Goal: Task Accomplishment & Management: Use online tool/utility

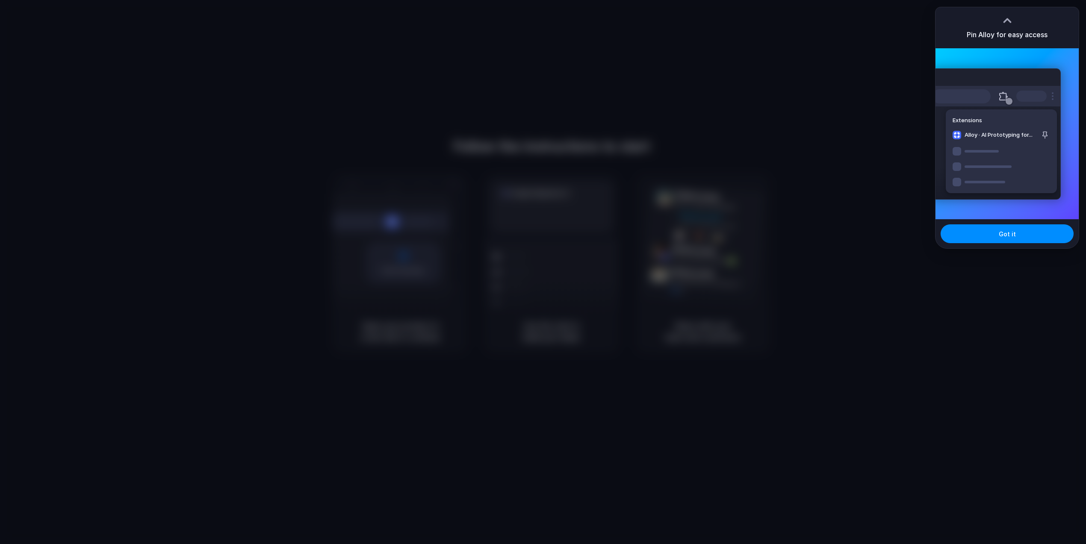
click at [865, 45] on div at bounding box center [543, 272] width 1086 height 544
click at [987, 231] on button "Got it" at bounding box center [1007, 234] width 133 height 19
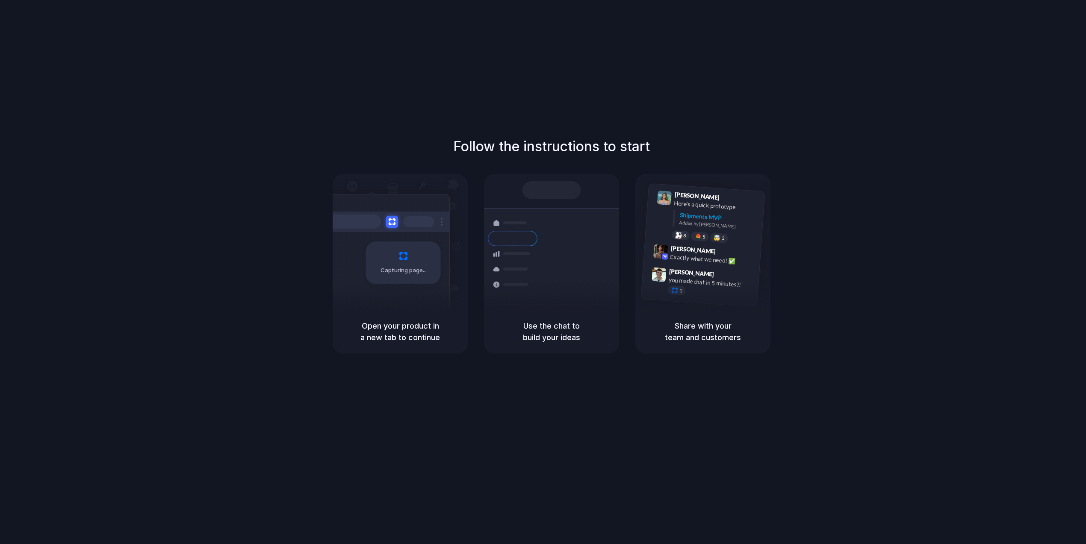
drag, startPoint x: 682, startPoint y: 120, endPoint x: 677, endPoint y: 120, distance: 4.7
click at [682, 119] on div "Follow the instructions to start Capturing page Open your product in a new tab …" at bounding box center [551, 281] width 1103 height 562
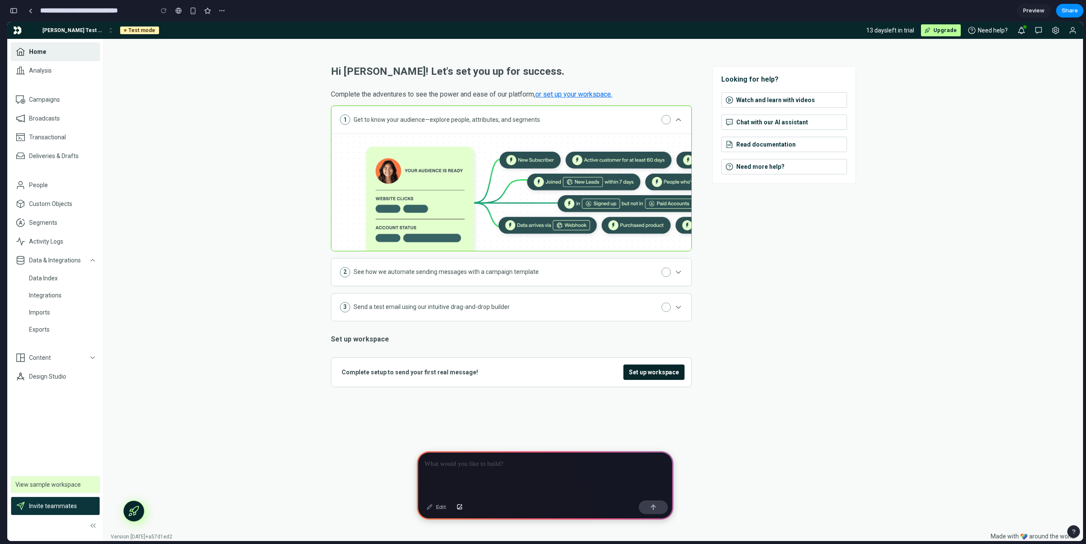
click at [618, 269] on details "2 See how we automate sending messages with a campaign template Adventure is in…" at bounding box center [511, 272] width 361 height 28
click at [678, 270] on icon at bounding box center [678, 272] width 9 height 9
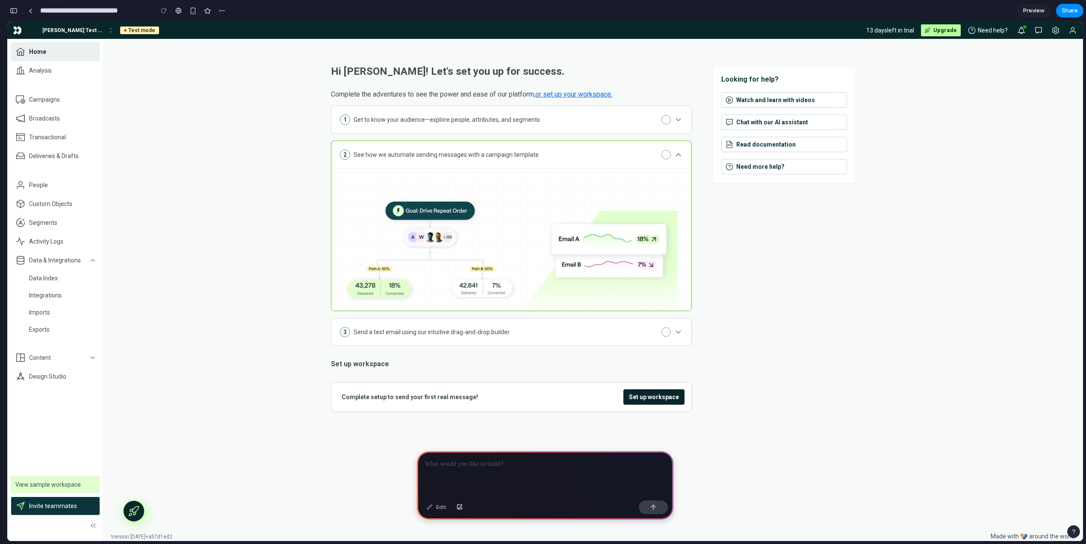
click at [680, 331] on use at bounding box center [678, 332] width 5 height 3
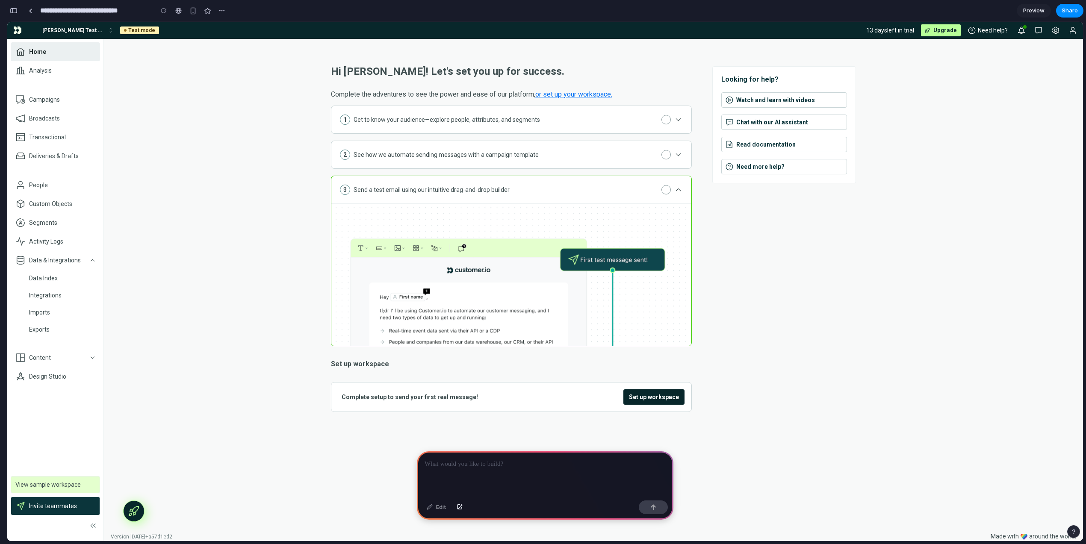
click at [680, 189] on icon at bounding box center [678, 190] width 9 height 9
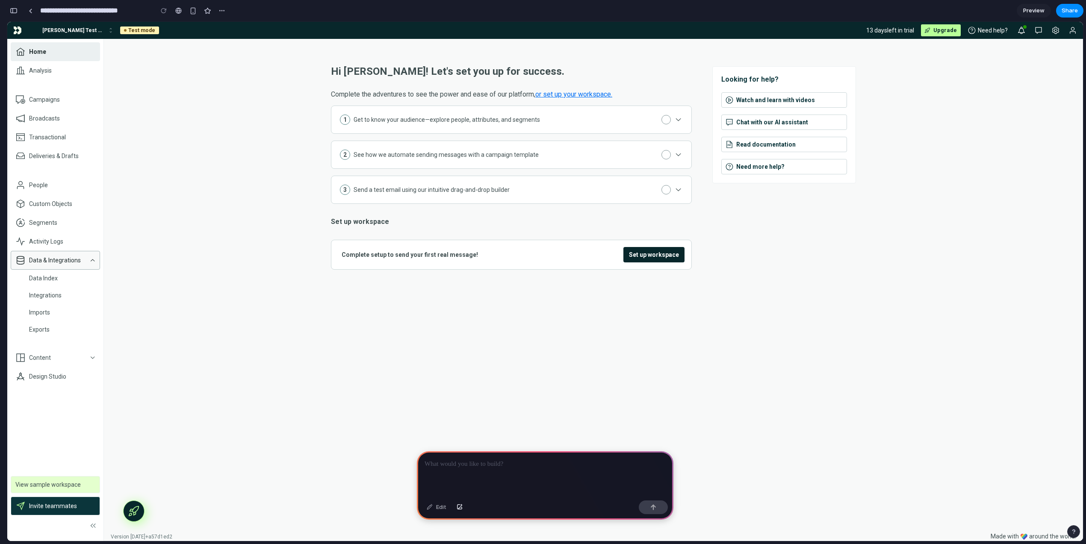
click at [92, 258] on icon "button" at bounding box center [92, 260] width 7 height 7
click at [67, 28] on div "Shanil Test Co" at bounding box center [73, 30] width 62 height 9
click at [107, 30] on icon "Shanil Test Co workspace" at bounding box center [110, 30] width 7 height 7
click at [50, 67] on div "Analysis" at bounding box center [40, 70] width 23 height 9
click at [54, 53] on link "Home" at bounding box center [55, 51] width 89 height 19
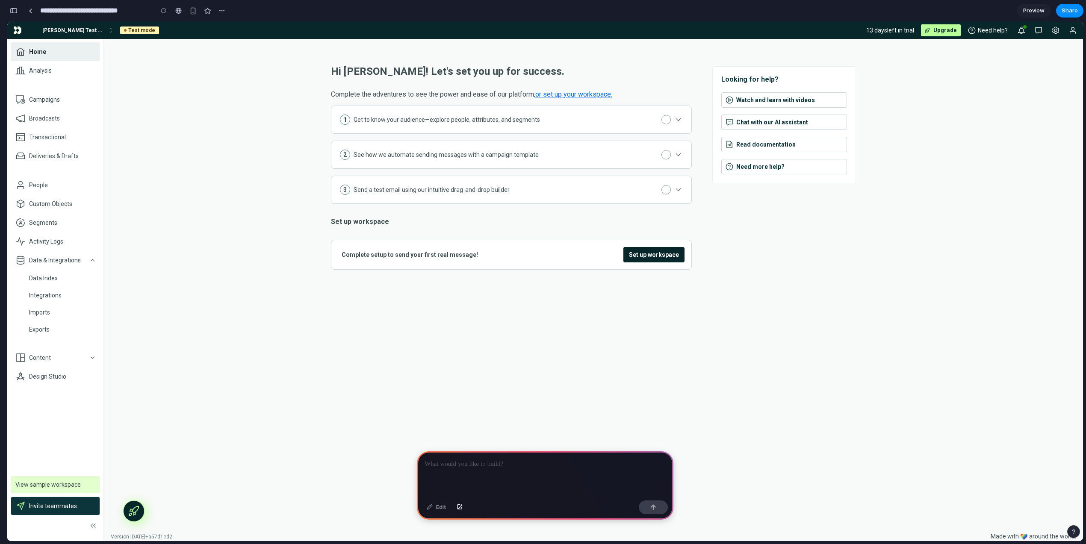
click at [132, 512] on icon at bounding box center [134, 512] width 14 height 14
click at [670, 118] on details "1 Get to know your audience—explore people, attributes, and segments Adventure …" at bounding box center [511, 120] width 361 height 28
click at [664, 118] on details "1 Get to know your audience—explore people, attributes, and segments Adventure …" at bounding box center [511, 120] width 361 height 28
click at [678, 120] on icon at bounding box center [678, 119] width 9 height 9
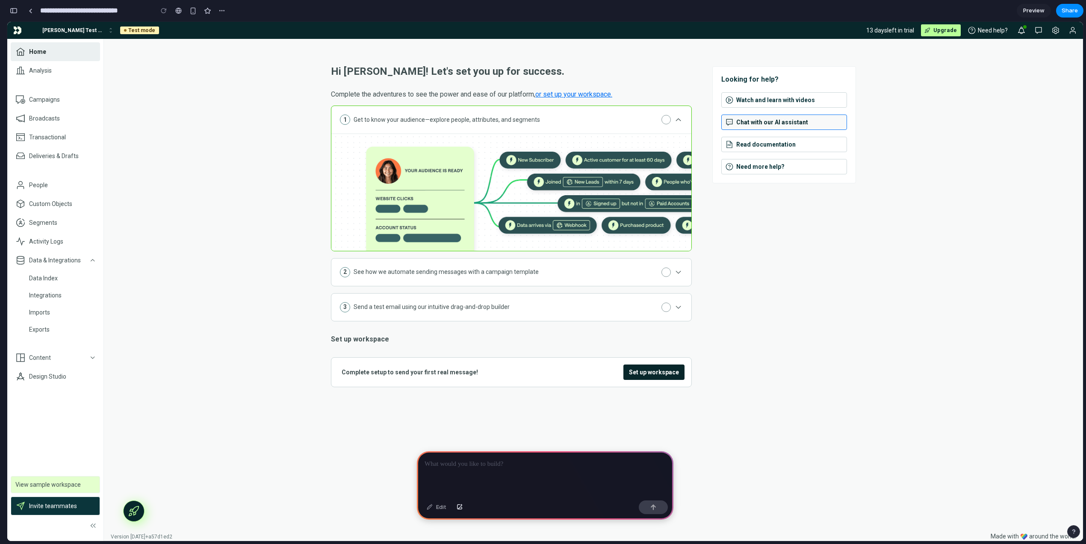
click at [754, 123] on span "Chat with our AI assistant" at bounding box center [766, 122] width 83 height 9
click at [1039, 28] on icon "button" at bounding box center [1039, 30] width 9 height 9
click at [1050, 29] on button "Settings" at bounding box center [1056, 31] width 14 height 14
click at [505, 467] on p at bounding box center [545, 464] width 241 height 10
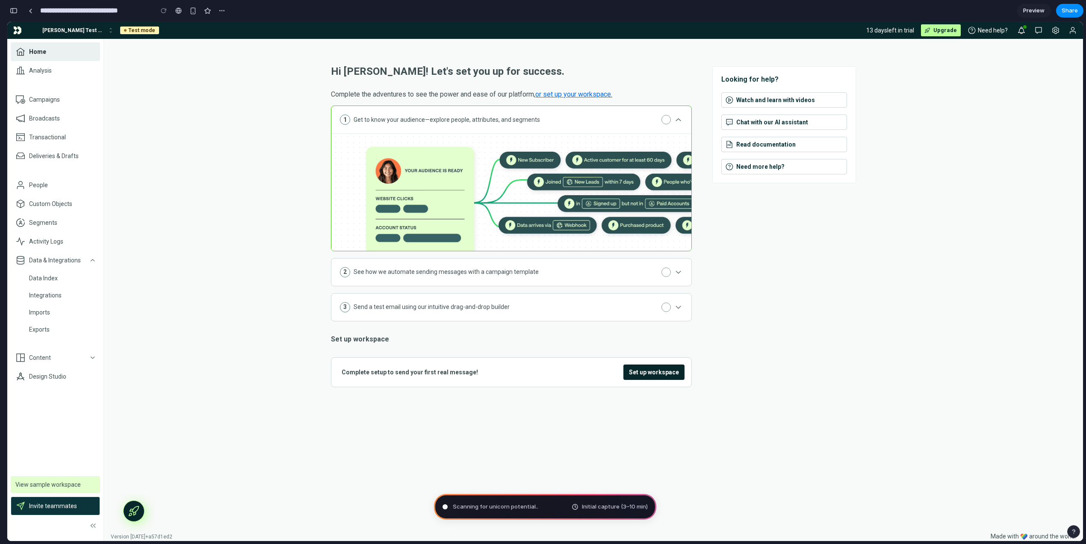
click at [540, 506] on div "Scanning for unicorn potential .. Initial capture (3–10 min)" at bounding box center [545, 507] width 222 height 26
click at [225, 10] on button "button" at bounding box center [222, 10] width 13 height 13
click at [225, 11] on div "Duplicate Delete" at bounding box center [543, 272] width 1086 height 544
click at [15, 10] on div "button" at bounding box center [14, 11] width 8 height 6
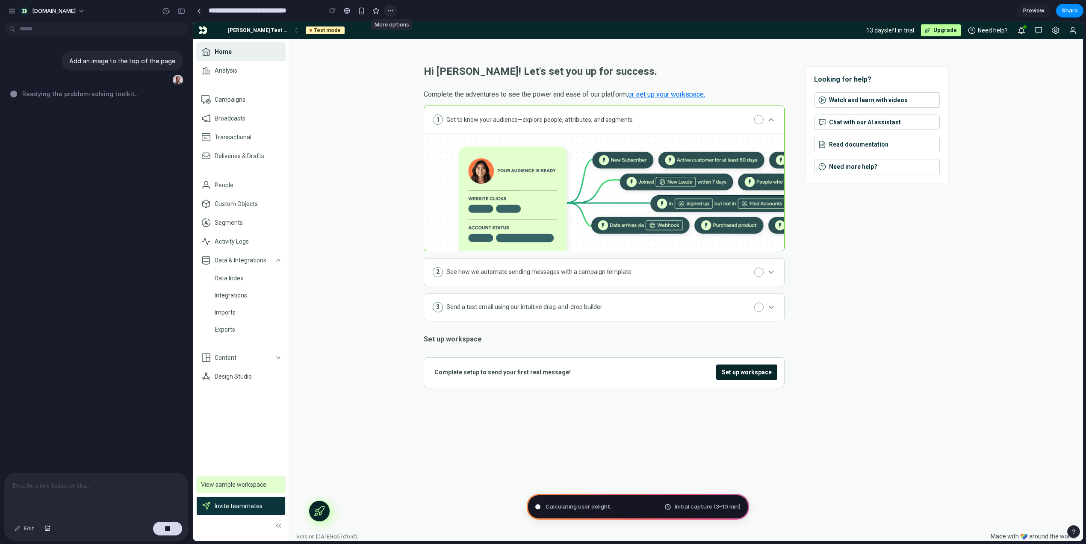
click at [387, 8] on div "button" at bounding box center [390, 10] width 7 height 7
click at [387, 8] on div "Duplicate Delete" at bounding box center [543, 272] width 1086 height 544
click at [1024, 9] on span "Preview" at bounding box center [1033, 10] width 21 height 9
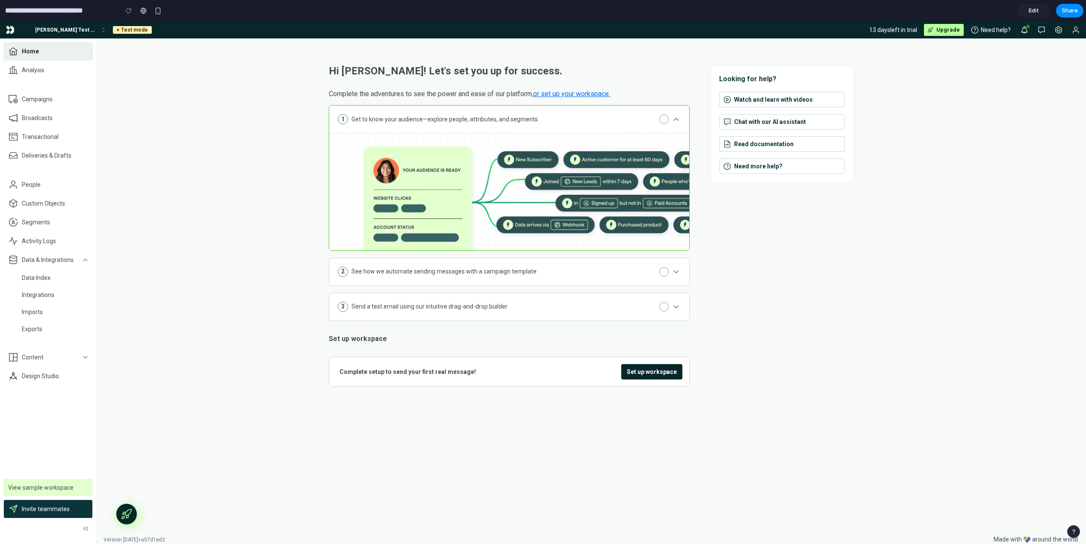
click at [1035, 9] on span "Edit" at bounding box center [1034, 10] width 10 height 9
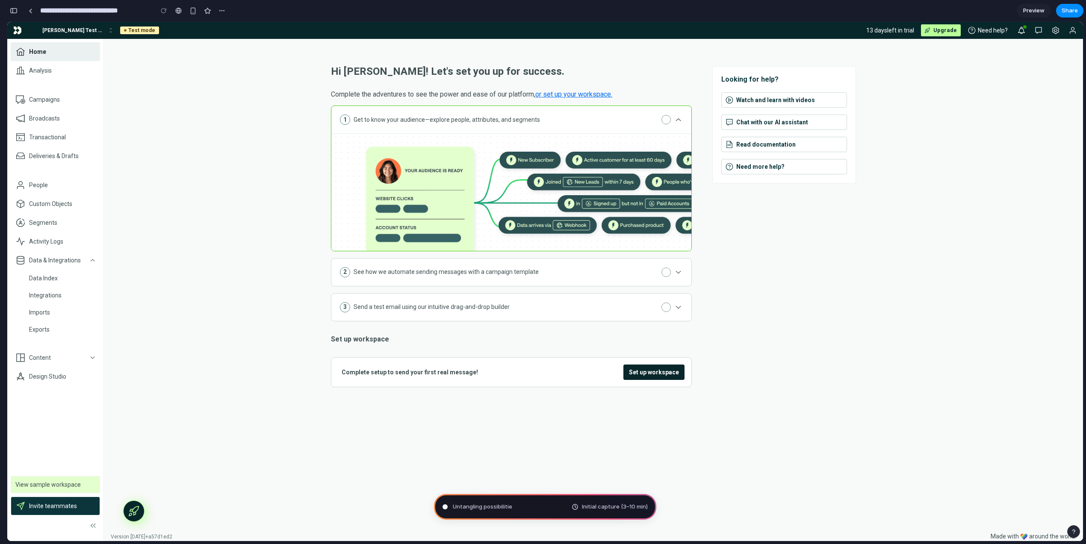
click at [13, 9] on div "button" at bounding box center [14, 11] width 8 height 6
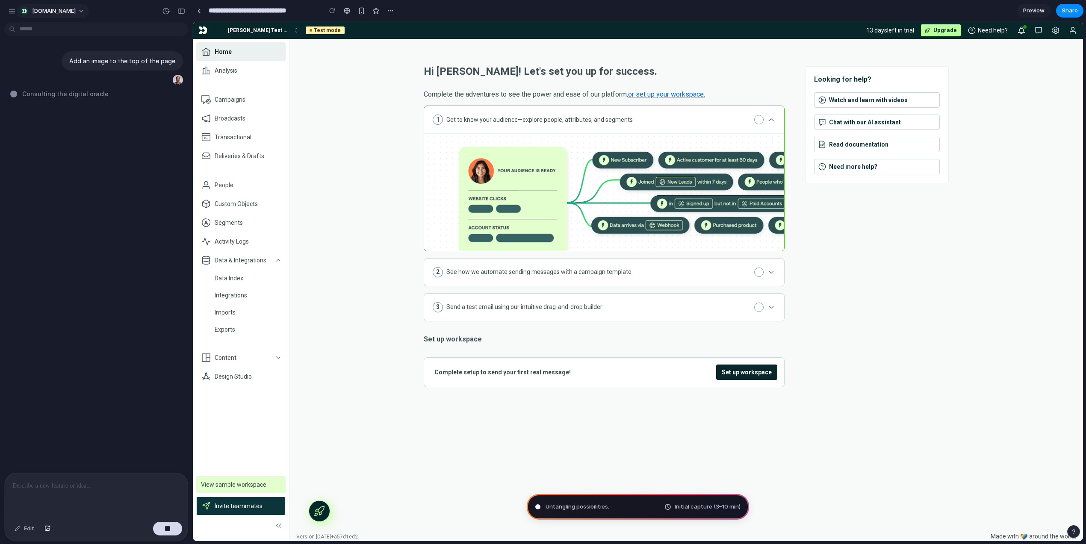
click at [68, 12] on button "[DOMAIN_NAME]" at bounding box center [53, 11] width 72 height 14
click at [13, 12] on div "Settings Invite members Change theme Sign out" at bounding box center [543, 272] width 1086 height 544
click at [13, 12] on div "button" at bounding box center [12, 11] width 8 height 8
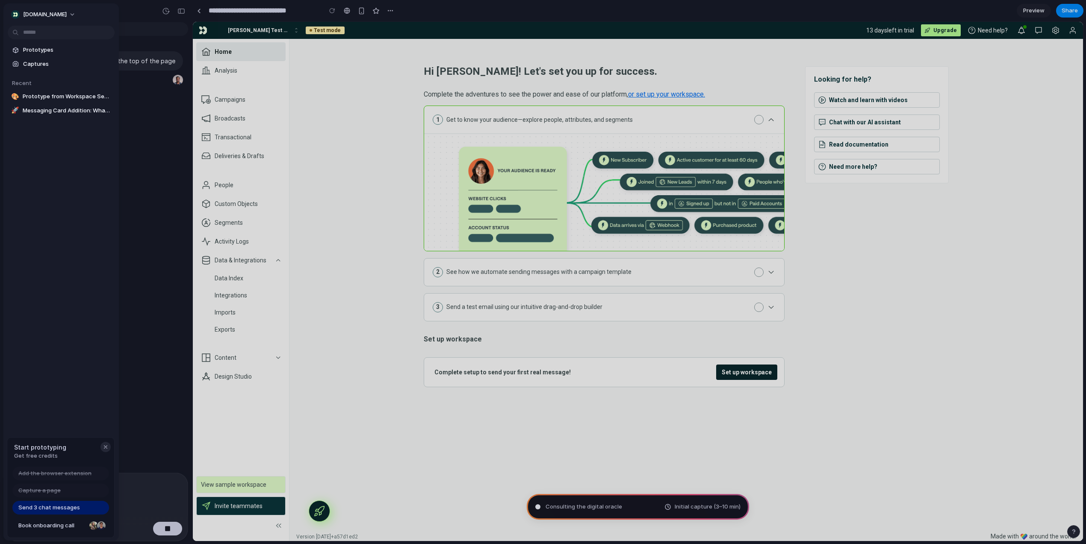
click at [105, 449] on div "button" at bounding box center [105, 447] width 7 height 7
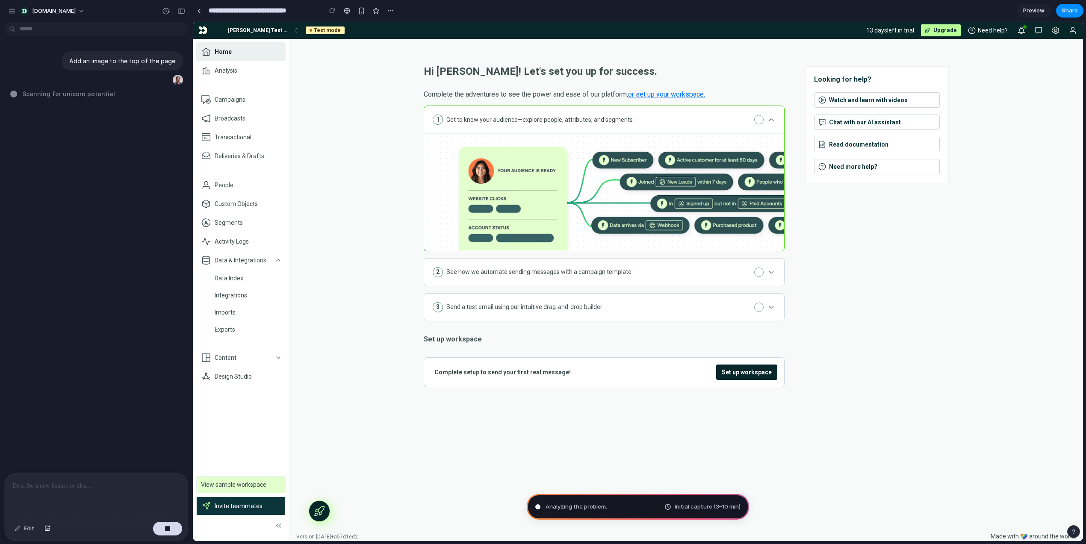
click at [133, 186] on div "Add an image to the top of the page Scanning for unicorn potential" at bounding box center [93, 249] width 187 height 447
click at [1035, 33] on icon "button" at bounding box center [1039, 30] width 9 height 9
click at [497, 265] on details "2 See how we automate sending messages with a campaign template Adventure is in…" at bounding box center [604, 272] width 361 height 28
click at [772, 271] on icon at bounding box center [771, 272] width 9 height 9
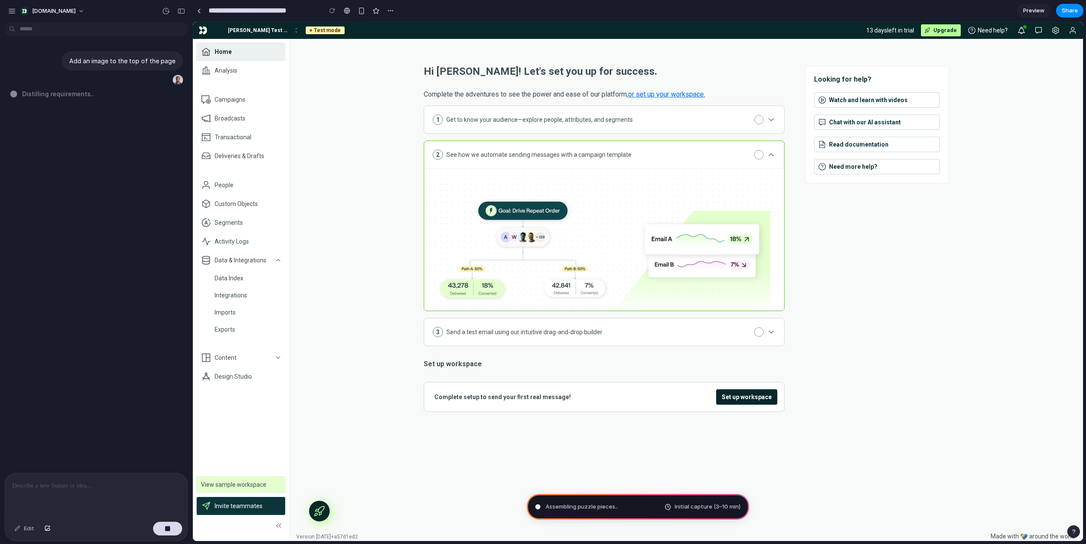
type input "**********"
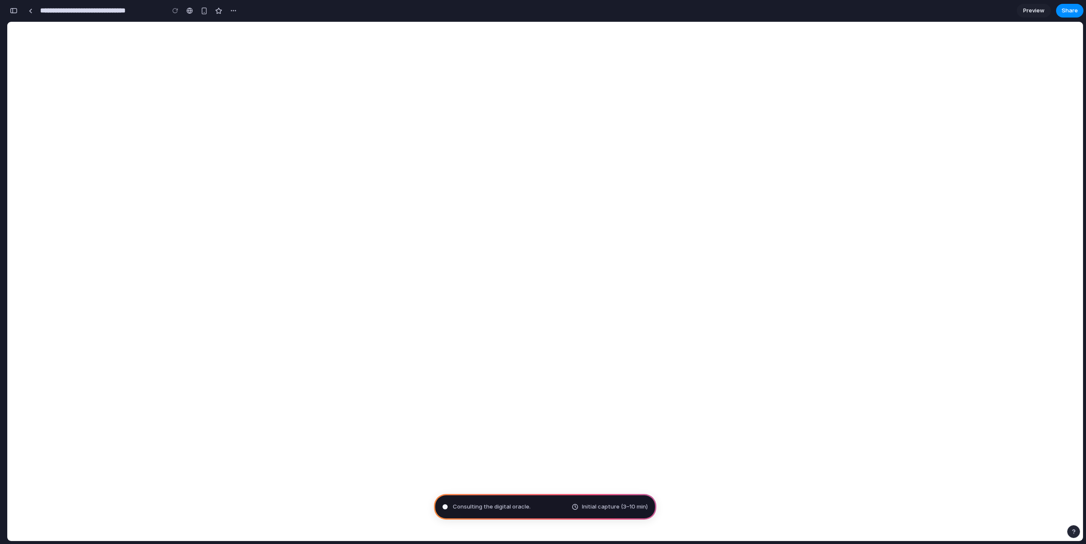
scroll to position [62, 0]
click at [1074, 532] on div "button" at bounding box center [1074, 532] width 6 height 6
click at [1073, 532] on div "button" at bounding box center [1073, 532] width 7 height 10
click at [16, 11] on div "button" at bounding box center [14, 11] width 8 height 6
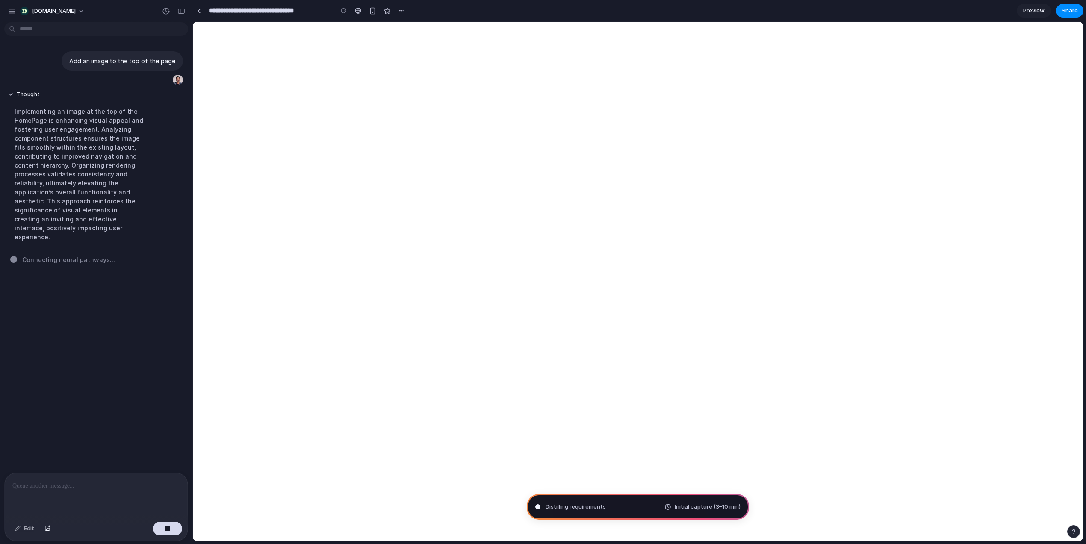
scroll to position [0, 0]
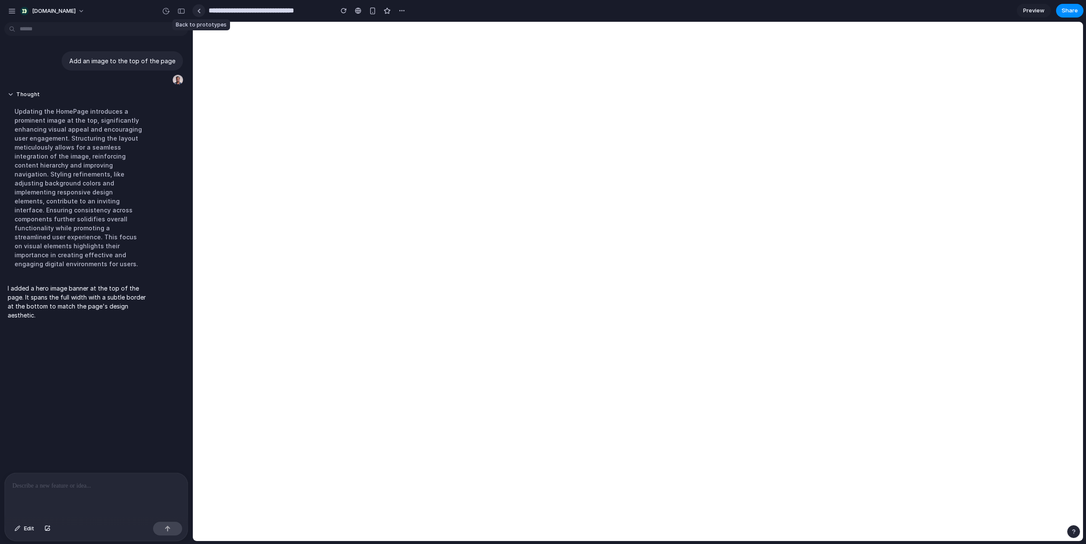
click at [197, 10] on div at bounding box center [199, 11] width 4 height 5
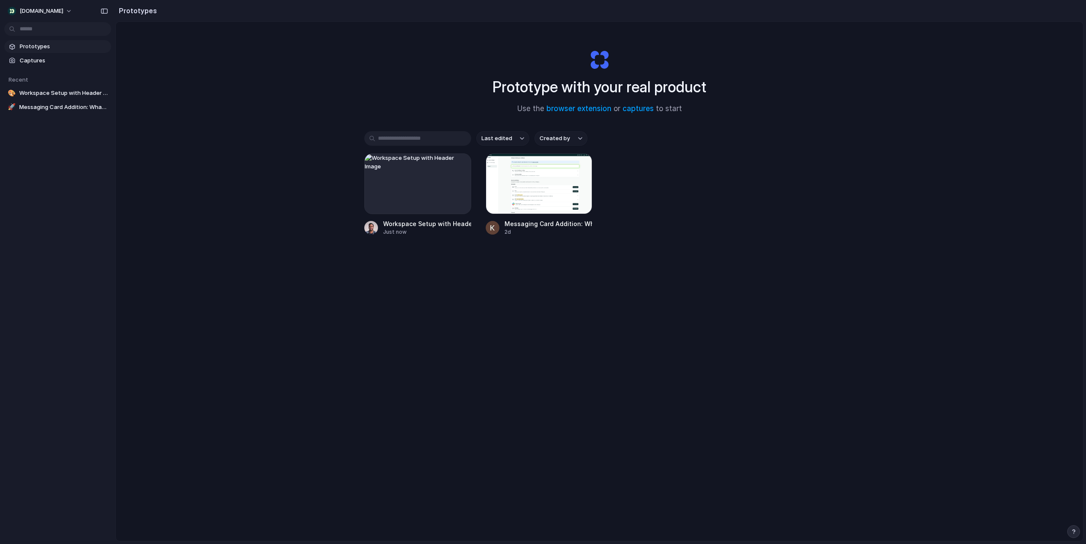
click at [496, 256] on div "Last edited Created by Workspace Setup with Header Image Just now Messaging Car…" at bounding box center [599, 210] width 470 height 158
click at [550, 144] on button "Created by" at bounding box center [561, 138] width 53 height 15
click at [672, 223] on div "All users Kylah Elliott-Smith Shanil Patel" at bounding box center [543, 272] width 1086 height 544
click at [457, 163] on div "button" at bounding box center [458, 166] width 7 height 7
click at [423, 228] on span "Delete" at bounding box center [426, 226] width 18 height 9
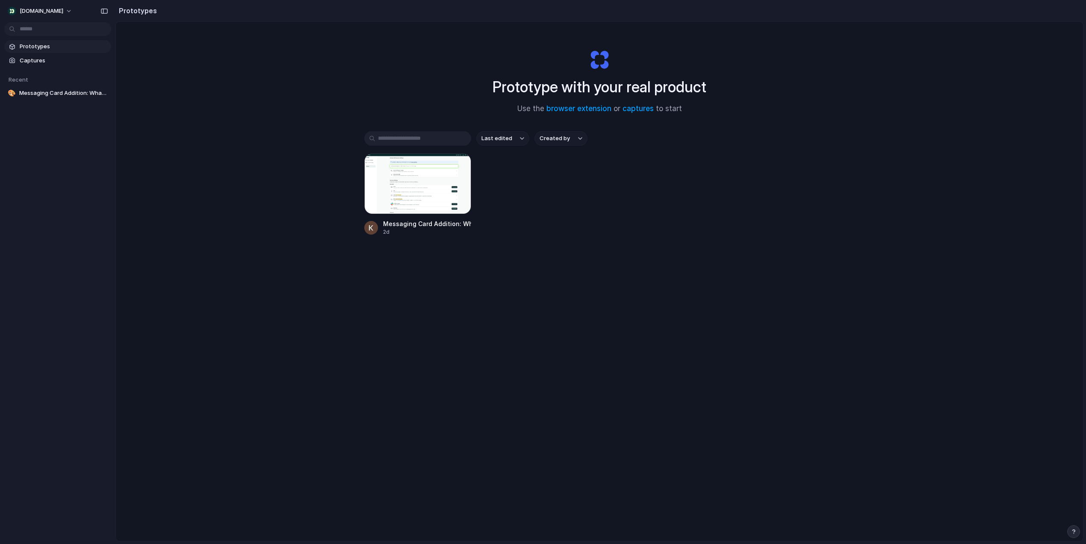
click at [604, 209] on div "Messaging Card Addition: WhatsApp 2d" at bounding box center [599, 195] width 470 height 83
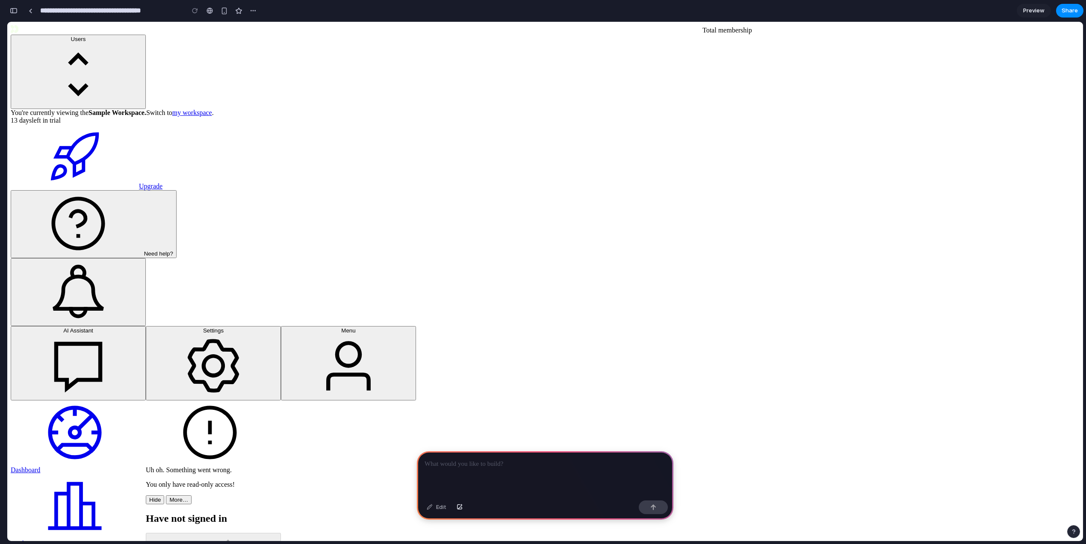
click at [513, 460] on p at bounding box center [545, 464] width 241 height 10
click at [439, 508] on div "Edit" at bounding box center [437, 508] width 28 height 14
click at [429, 508] on div "Edit" at bounding box center [437, 508] width 28 height 14
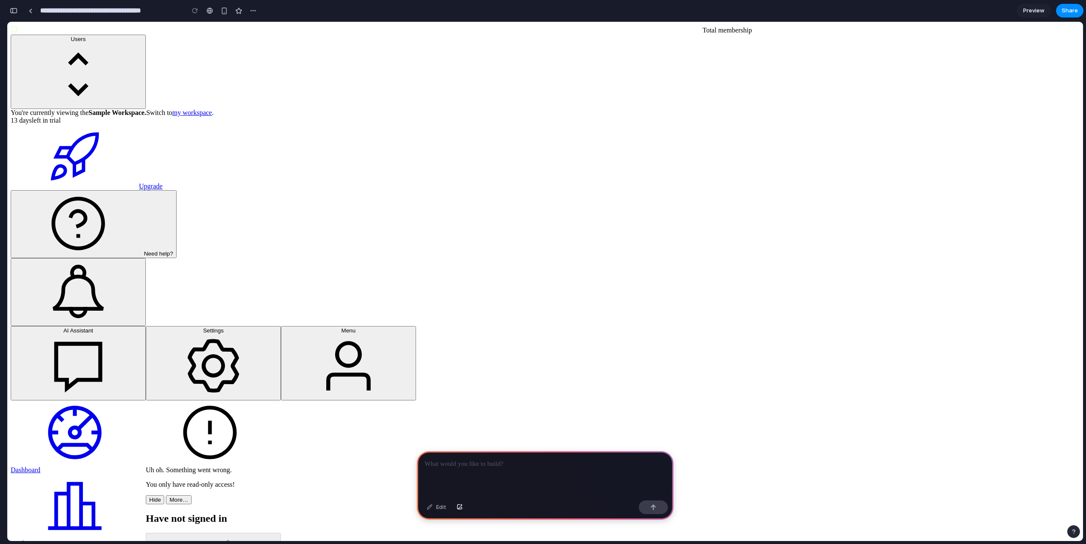
click at [488, 457] on div at bounding box center [545, 475] width 257 height 46
click at [485, 464] on p at bounding box center [545, 464] width 241 height 10
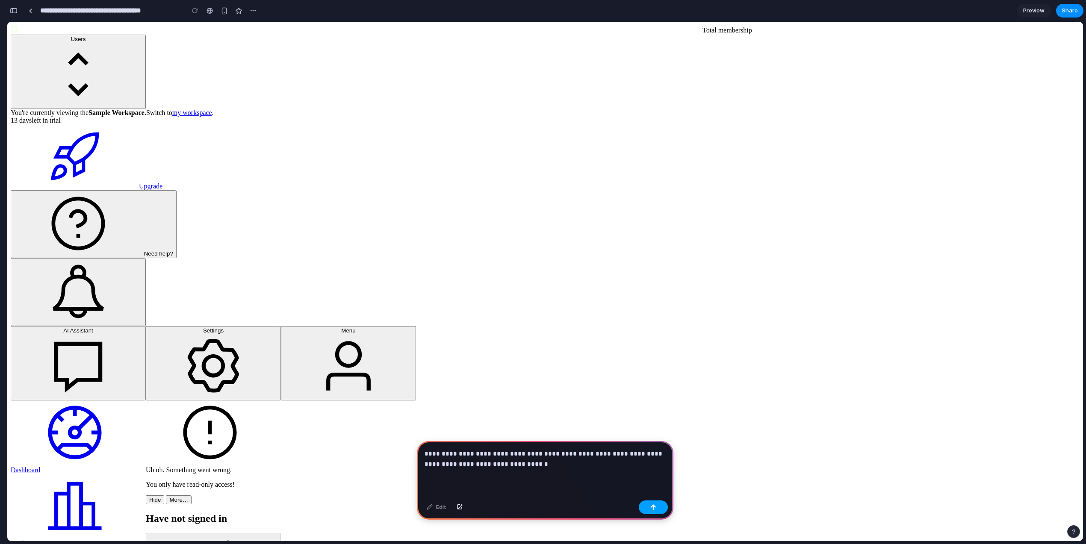
click at [651, 502] on button "button" at bounding box center [653, 508] width 29 height 14
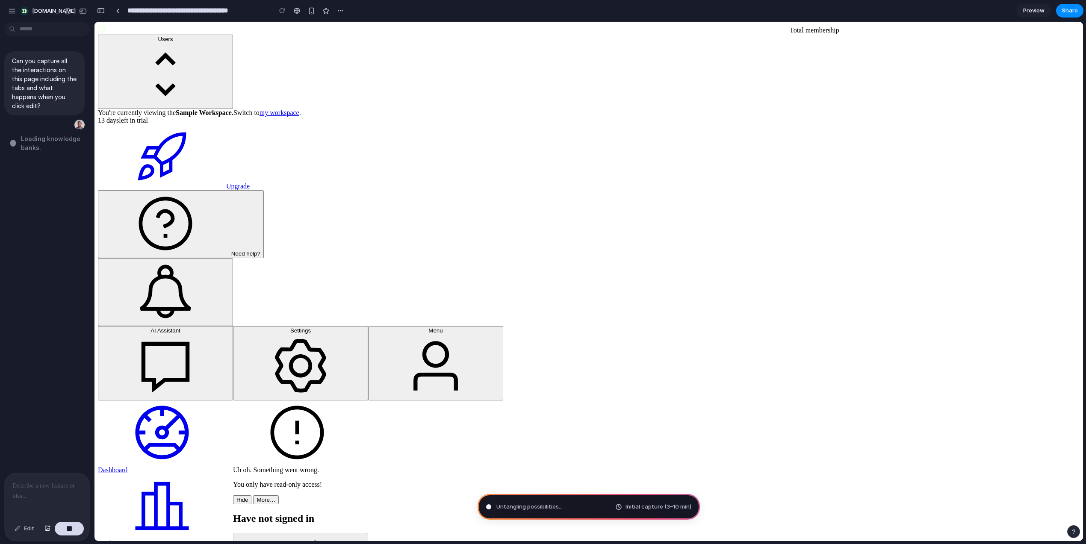
click at [6, 9] on div at bounding box center [4, 272] width 8 height 544
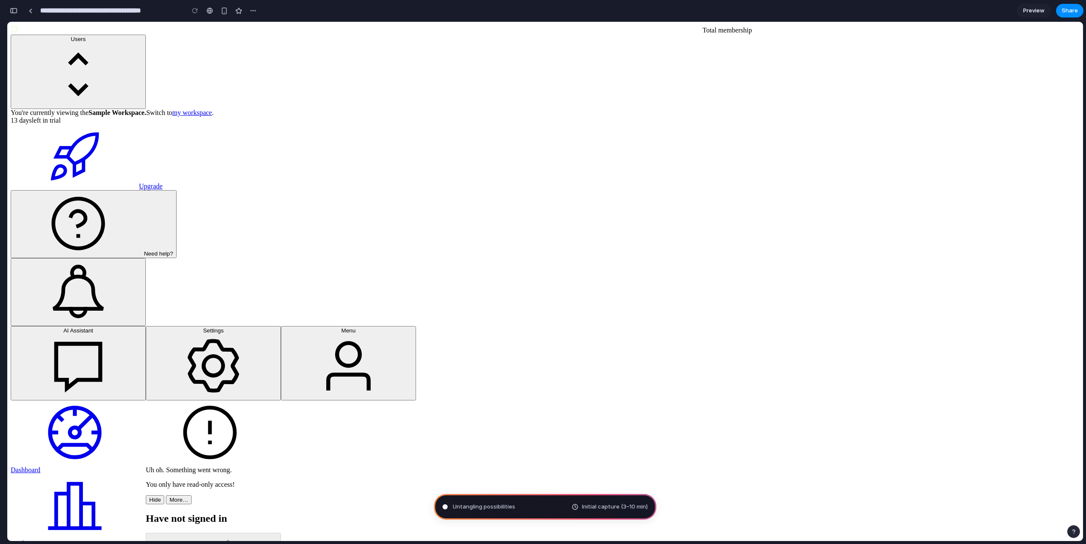
click at [17, 9] on div "button" at bounding box center [14, 11] width 8 height 6
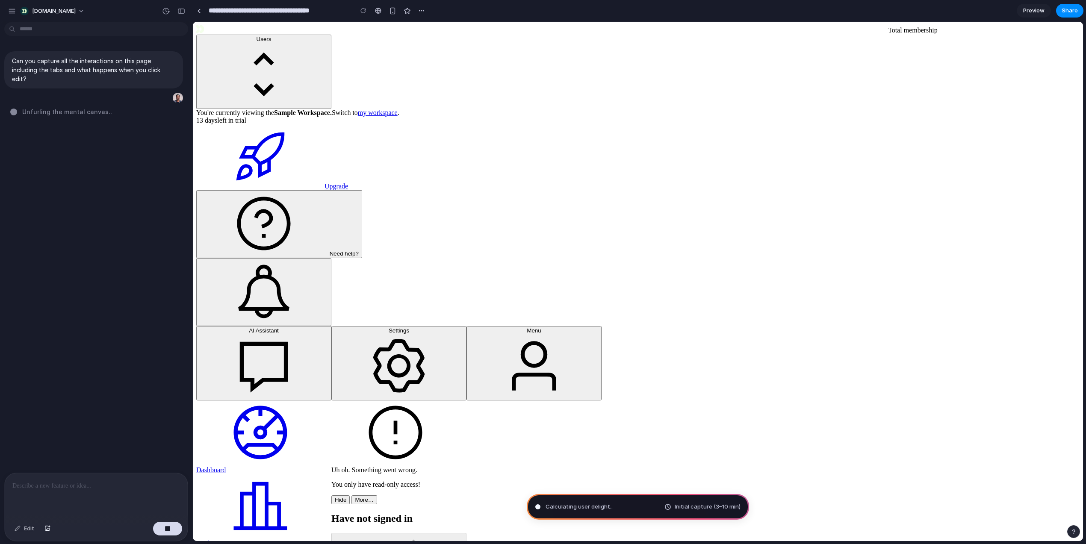
type input "**********"
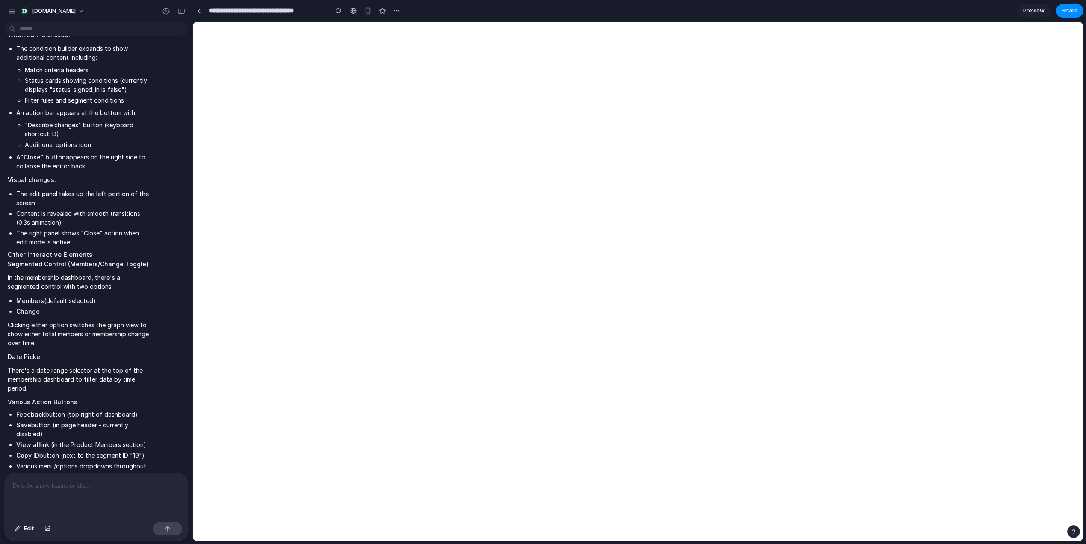
scroll to position [467, 0]
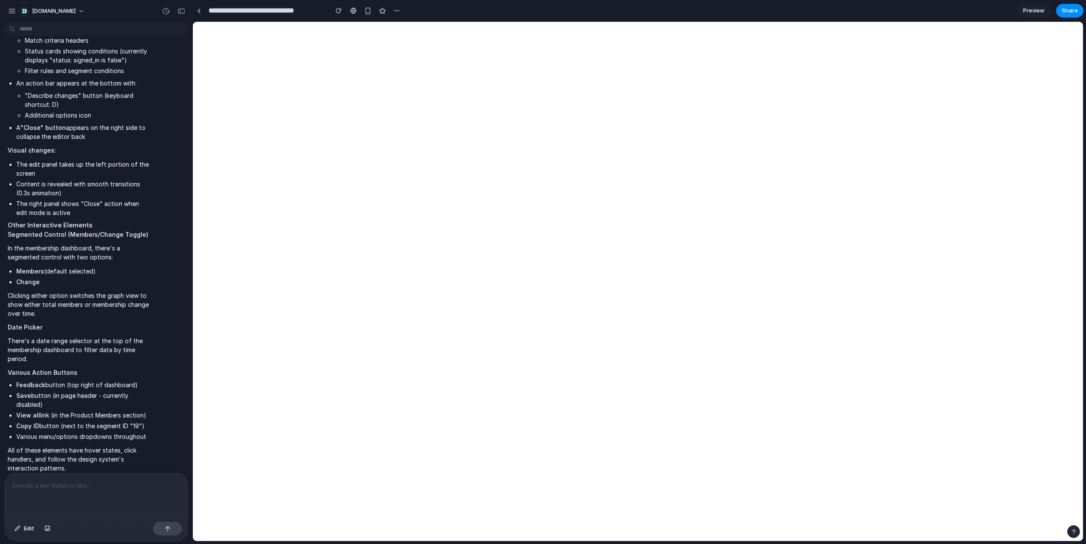
click at [61, 493] on div at bounding box center [96, 495] width 183 height 45
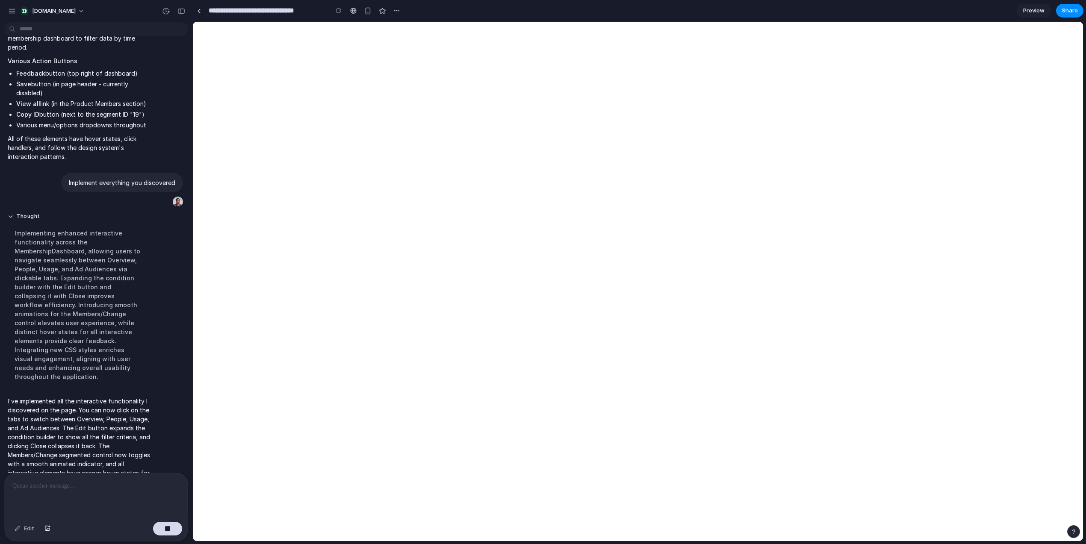
scroll to position [644, 0]
